Goal: Information Seeking & Learning: Learn about a topic

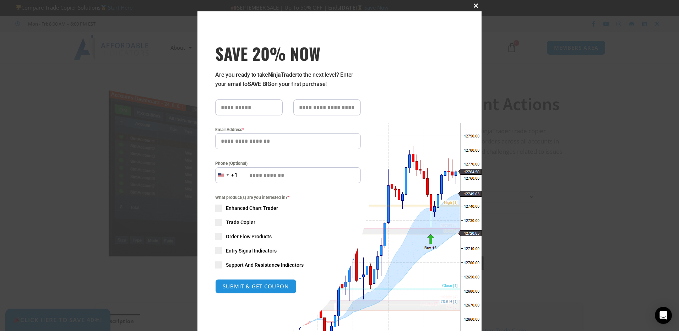
click at [474, 5] on span "SAVE 20% NOW popup" at bounding box center [475, 6] width 11 height 4
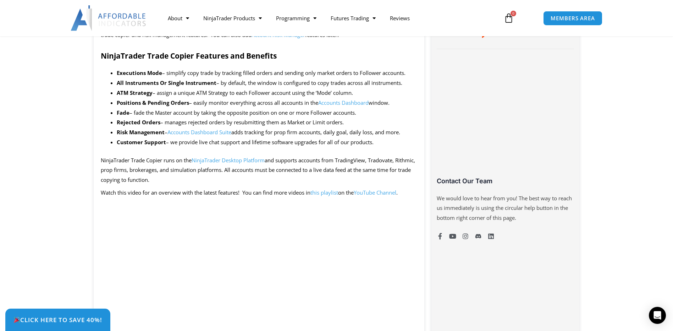
scroll to position [391, 0]
click at [331, 103] on link "Accounts Dashboard" at bounding box center [343, 102] width 50 height 7
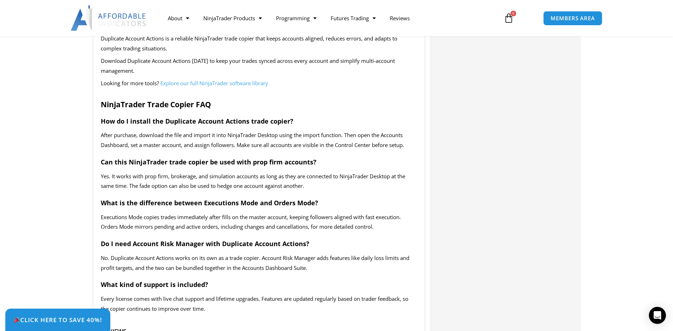
scroll to position [1207, 0]
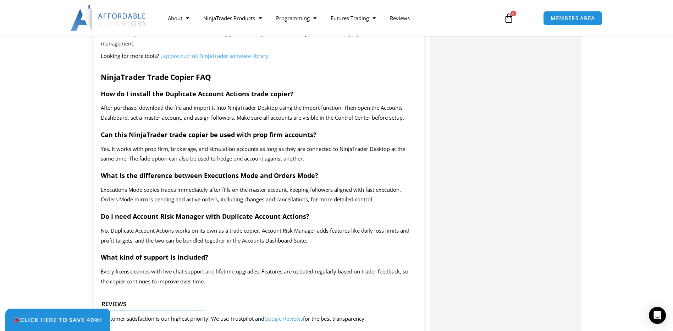
click at [191, 59] on span "Explore our full NinjaTrader software library" at bounding box center [214, 55] width 108 height 7
